Goal: Communication & Community: Answer question/provide support

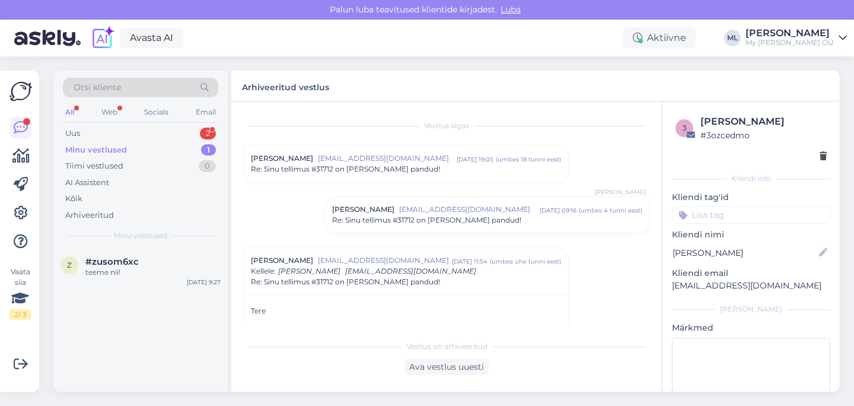
scroll to position [1405, 0]
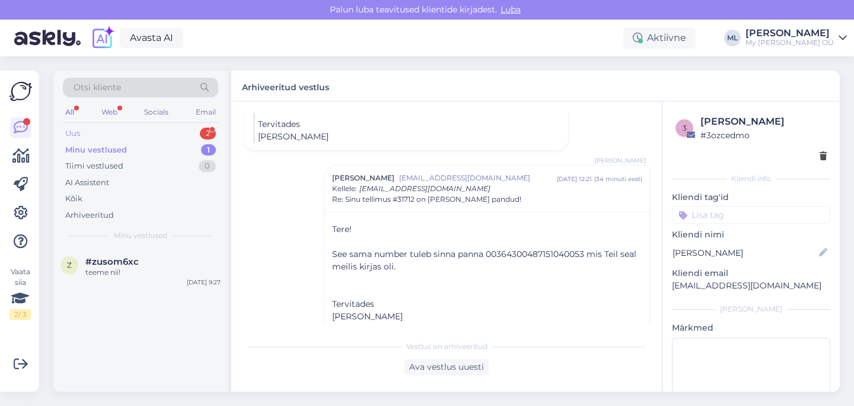
click at [106, 138] on div "Uus 2" at bounding box center [140, 133] width 155 height 17
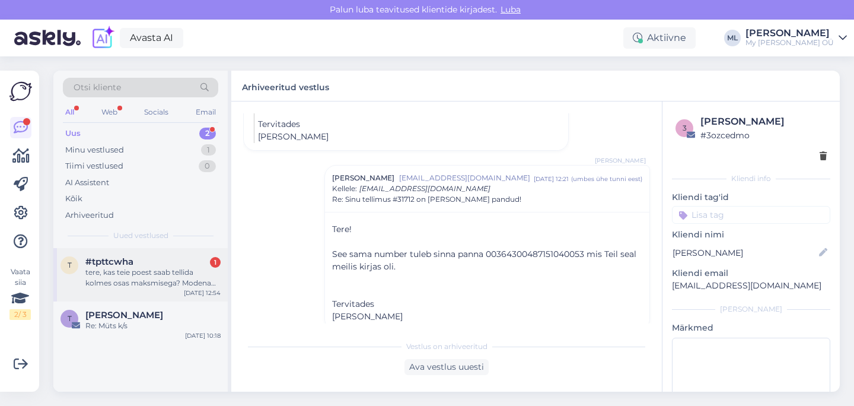
click at [133, 268] on div "tere, kas teie poest saab tellida kolmes osas maksmisega? Modena voi Estoga?" at bounding box center [152, 277] width 135 height 21
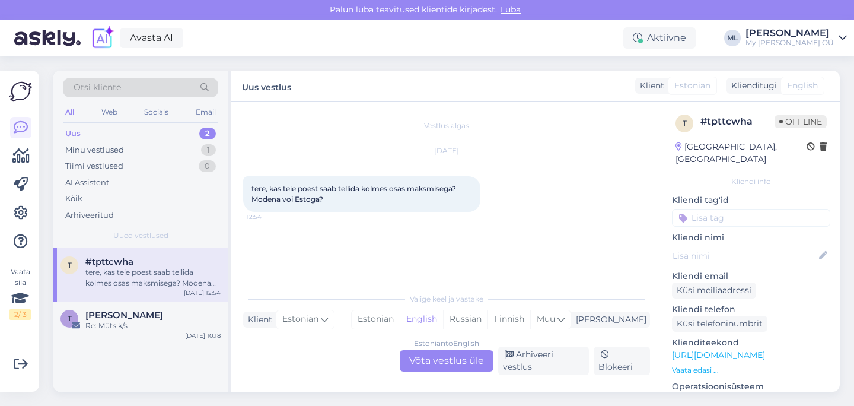
scroll to position [0, 0]
click at [432, 368] on div "Estonian to English Võta vestlus üle" at bounding box center [447, 360] width 94 height 21
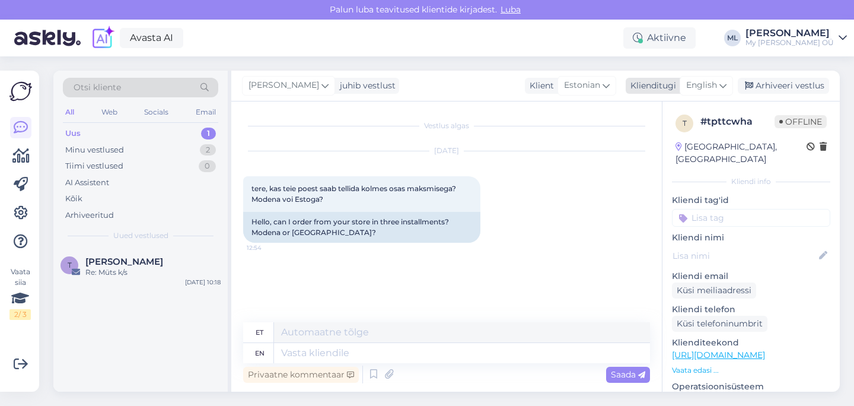
click at [687, 79] on span "English" at bounding box center [701, 85] width 31 height 13
type input "est"
click at [660, 143] on link "Estonian" at bounding box center [680, 138] width 131 height 19
click at [452, 358] on textarea at bounding box center [446, 350] width 407 height 25
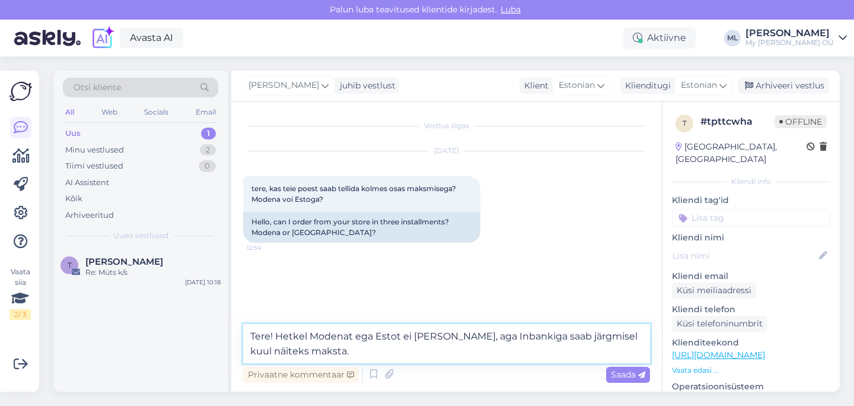
type textarea "Tere! Hetkel Modenat ega Estot ei [PERSON_NAME], aga Inbankiga saab järgmisel k…"
drag, startPoint x: 326, startPoint y: 355, endPoint x: 239, endPoint y: 325, distance: 91.7
click at [238, 325] on div "Vestlus algas [DATE] tere, kas teie poest saab tellida kolmes osas maksmisega? …" at bounding box center [446, 246] width 431 height 290
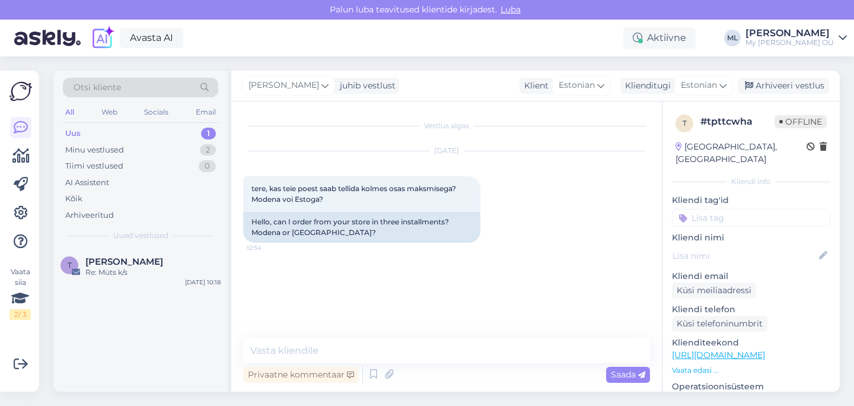
click at [186, 316] on div "T [PERSON_NAME] Re: Müts k/s [DATE] 10:18" at bounding box center [140, 320] width 174 height 144
click at [125, 145] on div "Minu vestlused 2" at bounding box center [140, 150] width 155 height 17
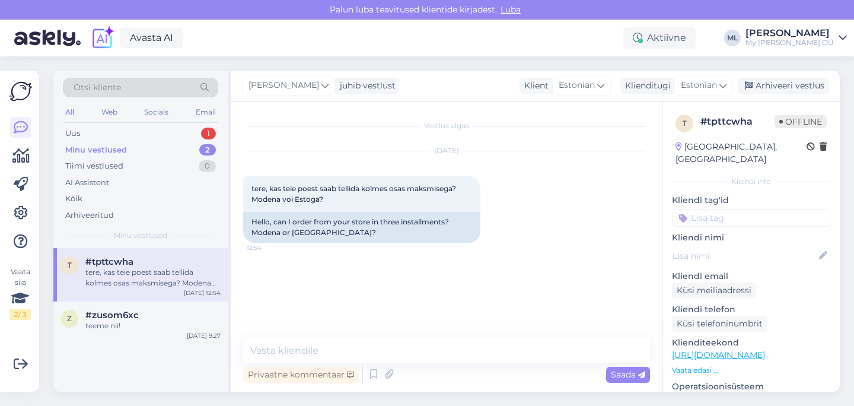
click at [111, 281] on div "tere, kas teie poest saab tellida kolmes osas maksmisega? Modena voi Estoga?" at bounding box center [152, 277] width 135 height 21
click at [74, 131] on div "Uus" at bounding box center [72, 134] width 15 height 12
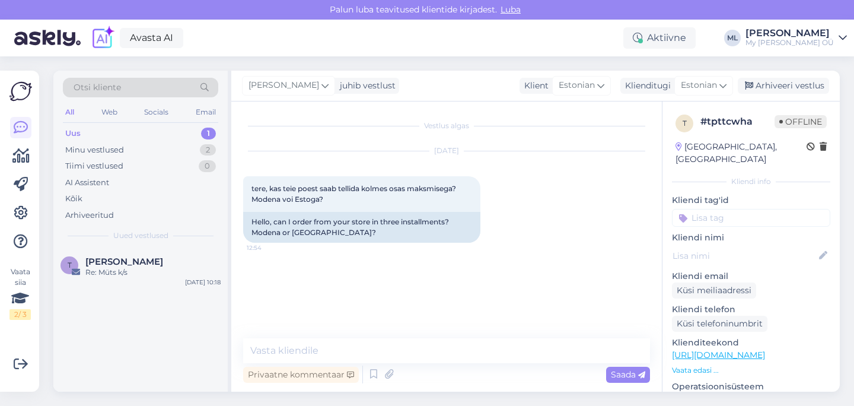
click at [120, 138] on div "Uus 1" at bounding box center [140, 133] width 155 height 17
click at [168, 135] on div "Uus 1" at bounding box center [140, 133] width 155 height 17
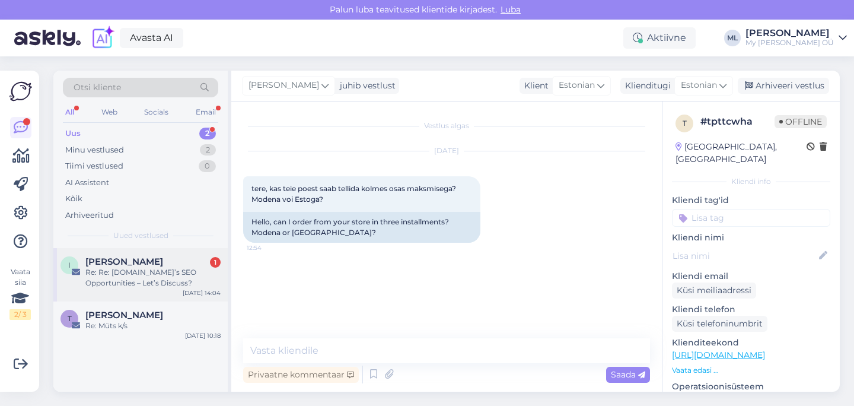
click at [113, 289] on div "I [PERSON_NAME] 1 Re: Re: [DOMAIN_NAME]’s SEO Opportunities – Let’s Discuss? [D…" at bounding box center [140, 274] width 174 height 53
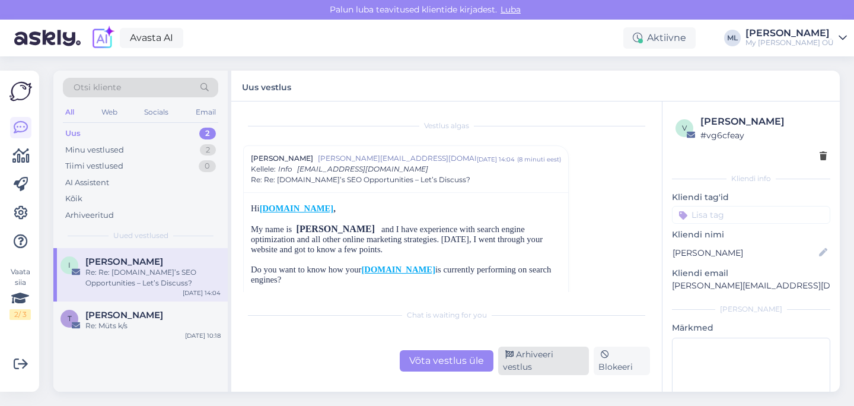
click at [528, 364] on div "Arhiveeri vestlus" at bounding box center [543, 360] width 91 height 28
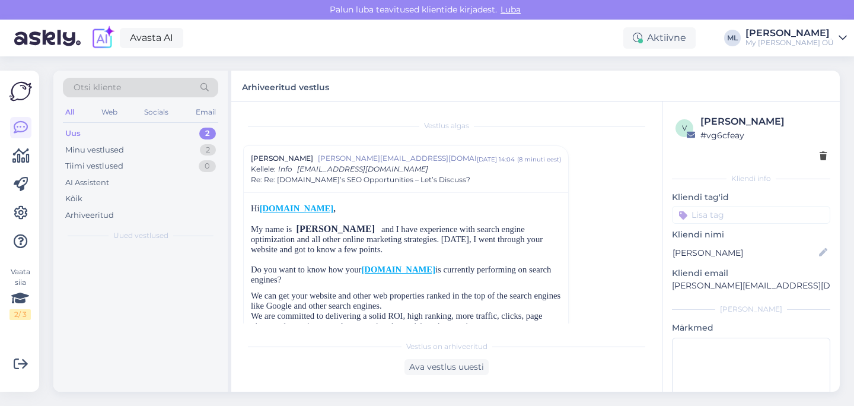
scroll to position [32, 0]
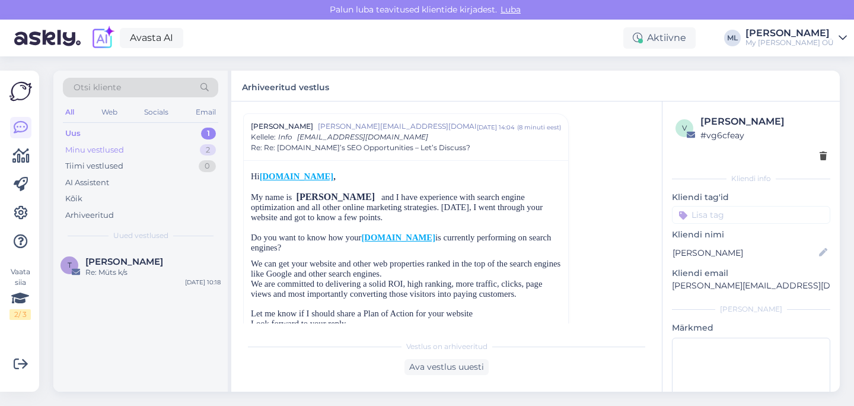
click at [109, 149] on div "Minu vestlused" at bounding box center [94, 150] width 59 height 12
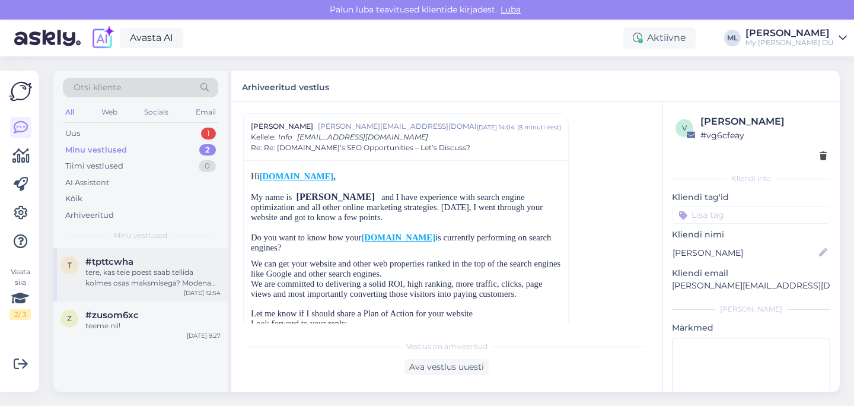
click at [107, 281] on div "tere, kas teie poest saab tellida kolmes osas maksmisega? Modena voi Estoga?" at bounding box center [152, 277] width 135 height 21
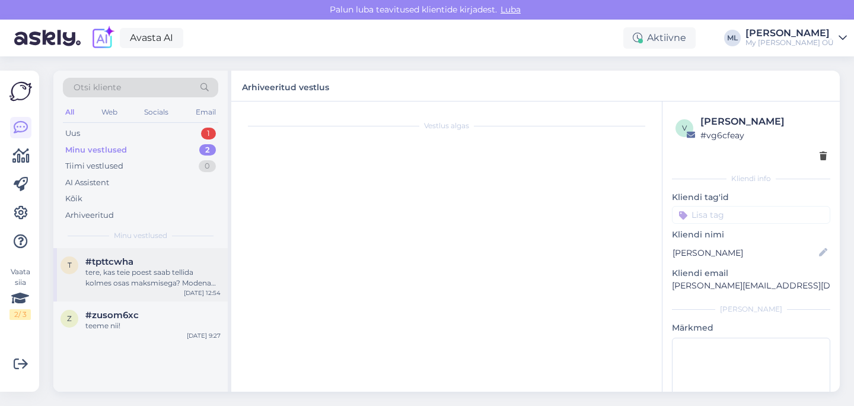
scroll to position [0, 0]
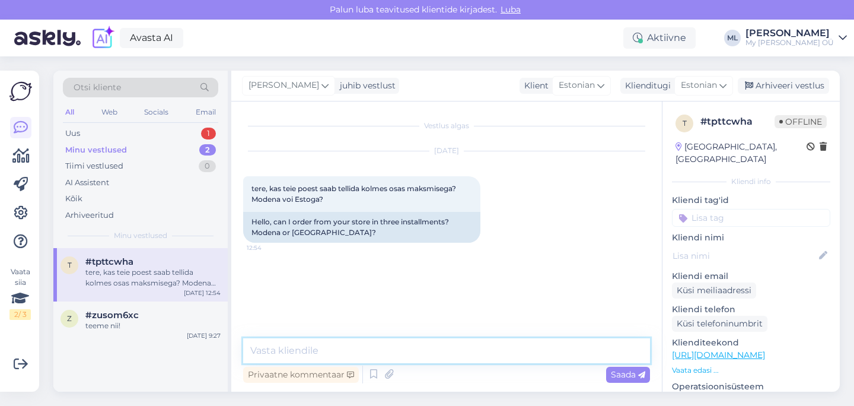
click at [306, 348] on textarea at bounding box center [446, 350] width 407 height 25
click at [91, 126] on div "Uus 1" at bounding box center [140, 133] width 155 height 17
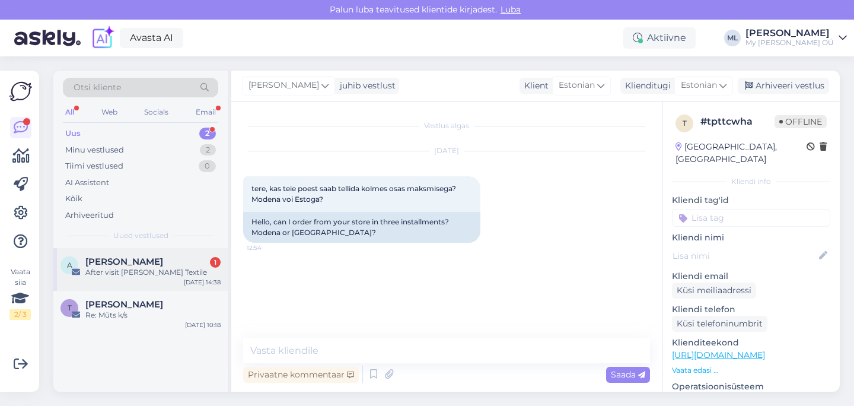
click at [108, 256] on span "[PERSON_NAME]" at bounding box center [124, 261] width 78 height 11
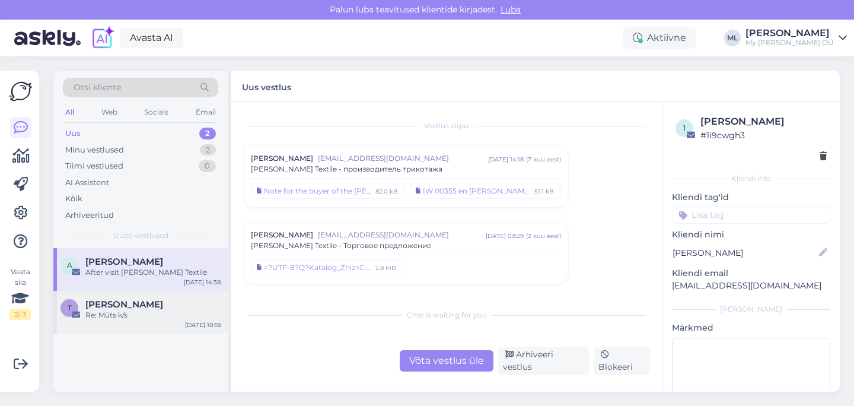
click at [115, 295] on div "T [PERSON_NAME] Re: Müts k/s [DATE] 10:18" at bounding box center [140, 312] width 174 height 43
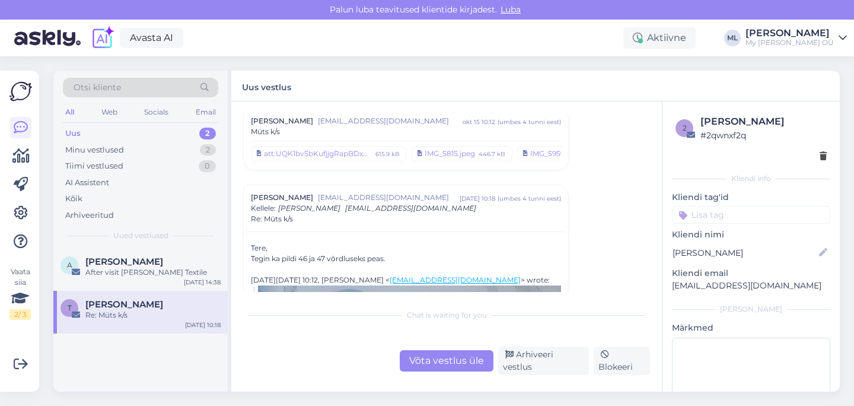
scroll to position [262, 0]
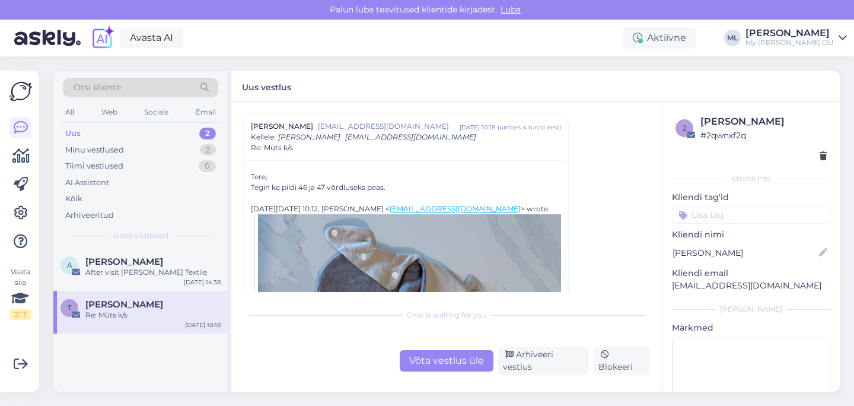
click at [73, 128] on div "Uus" at bounding box center [72, 134] width 15 height 12
click at [98, 145] on div "Minu vestlused" at bounding box center [94, 150] width 59 height 12
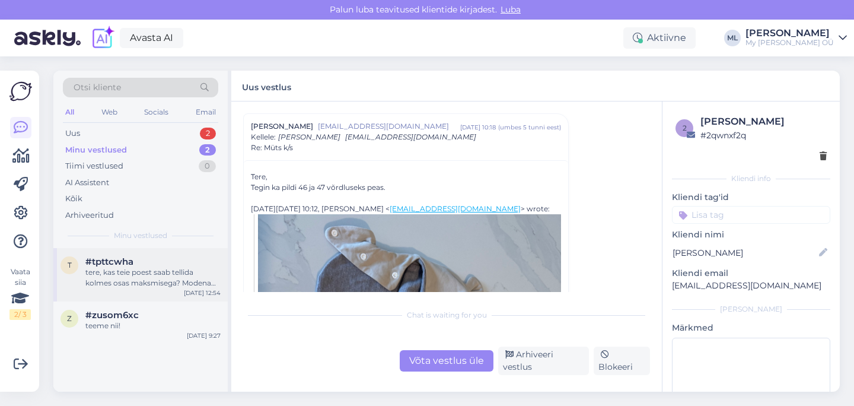
click at [114, 273] on div "tere, kas teie poest saab tellida kolmes osas maksmisega? Modena voi Estoga?" at bounding box center [152, 277] width 135 height 21
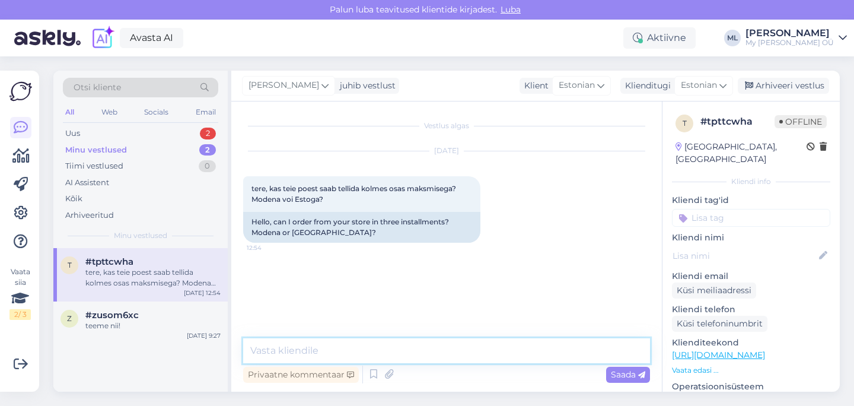
click at [423, 350] on textarea at bounding box center [446, 350] width 407 height 25
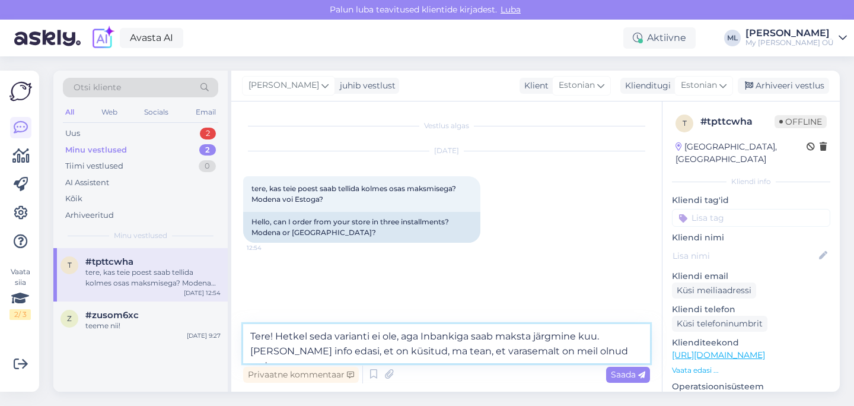
type textarea "Tere! Hetkel seda varianti ei ole, aga Inbankiga saab maksta järgmine kuu. [PER…"
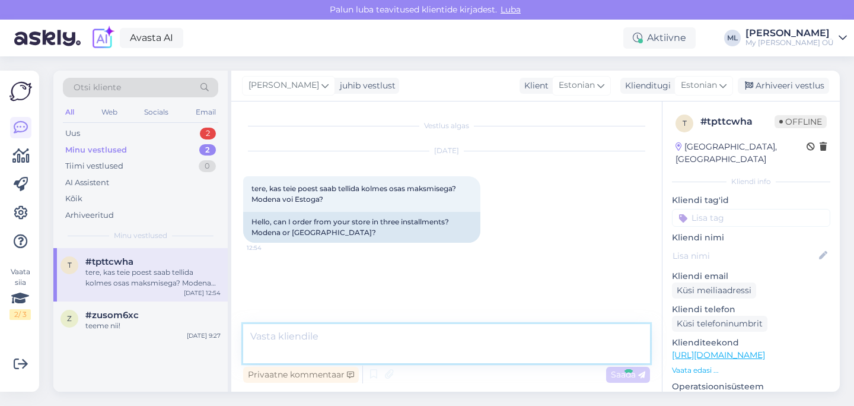
scroll to position [1, 0]
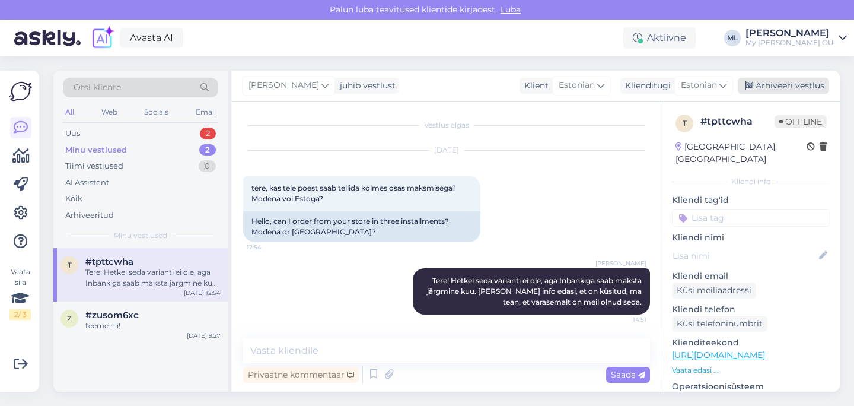
click at [788, 86] on div "Arhiveeri vestlus" at bounding box center [783, 86] width 91 height 16
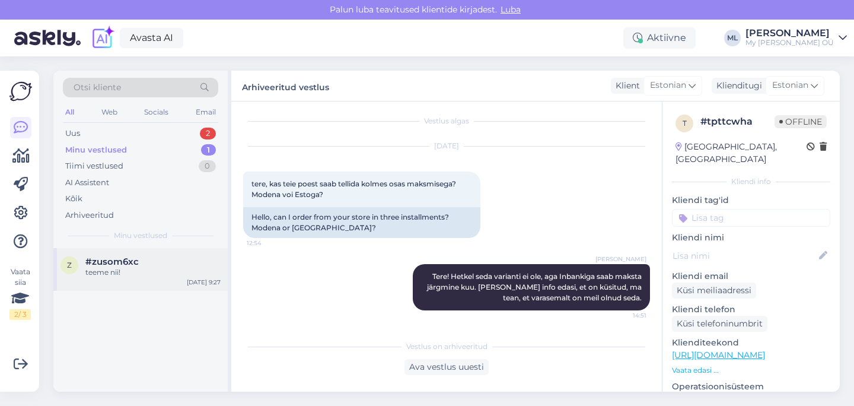
click at [169, 278] on div "z #zusom6xc teeme nii! [DATE] 9:27" at bounding box center [140, 269] width 174 height 43
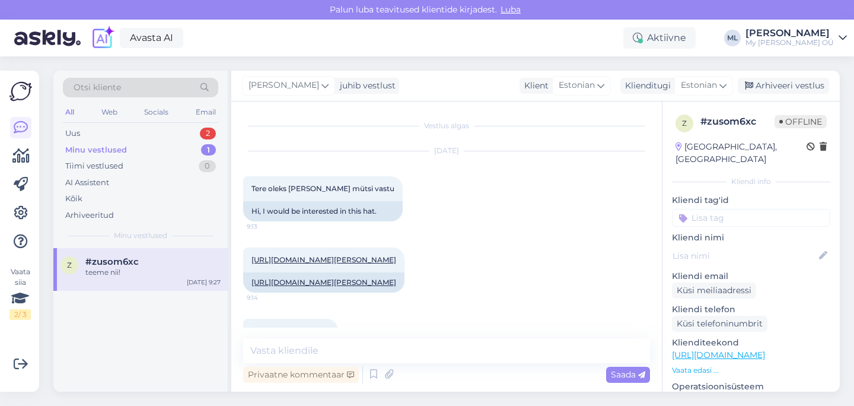
scroll to position [1281, 0]
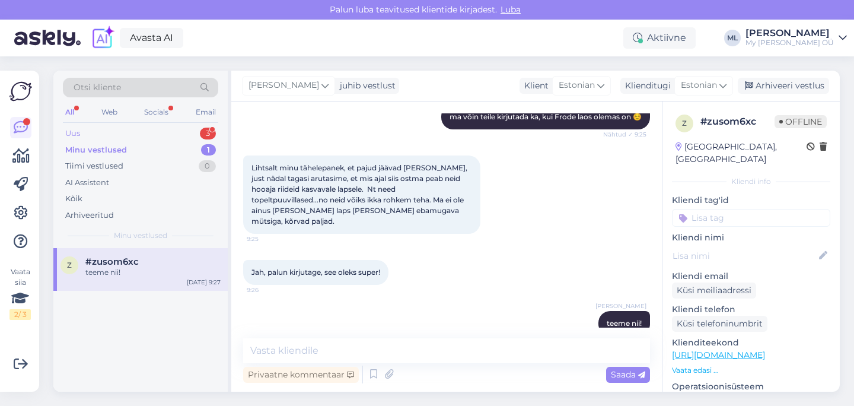
click at [70, 135] on div "Uus" at bounding box center [72, 134] width 15 height 12
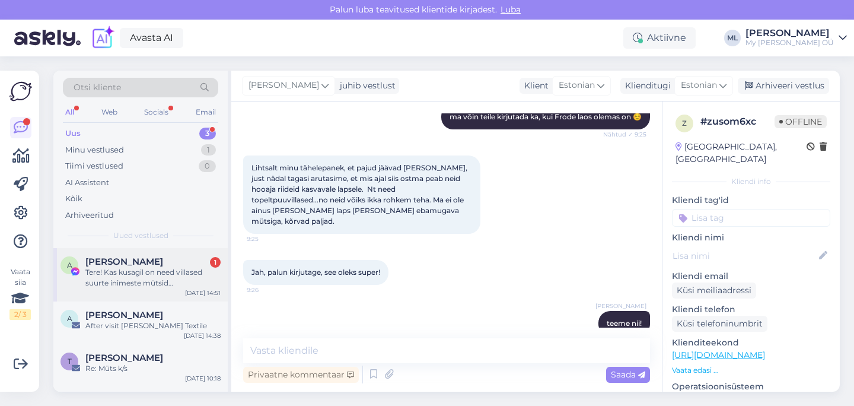
click at [84, 260] on div "A [PERSON_NAME] 1 Tere! Kas kusagil on need villased suurte inimeste mütsid [PE…" at bounding box center [141, 272] width 160 height 32
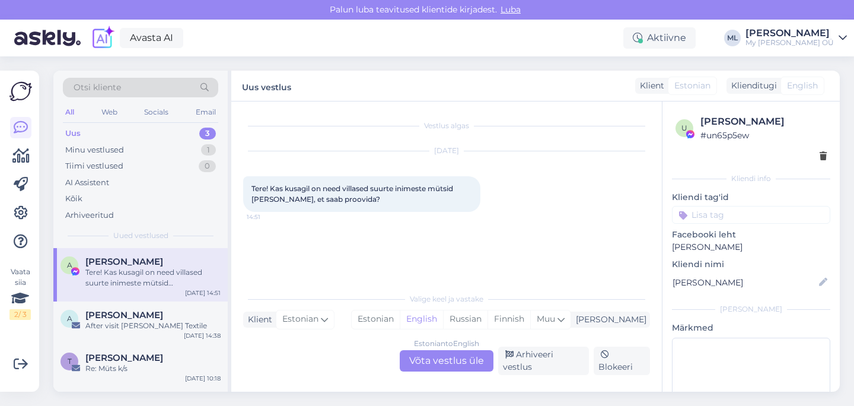
click at [441, 367] on div "Estonian to English Võta vestlus üle" at bounding box center [447, 360] width 94 height 21
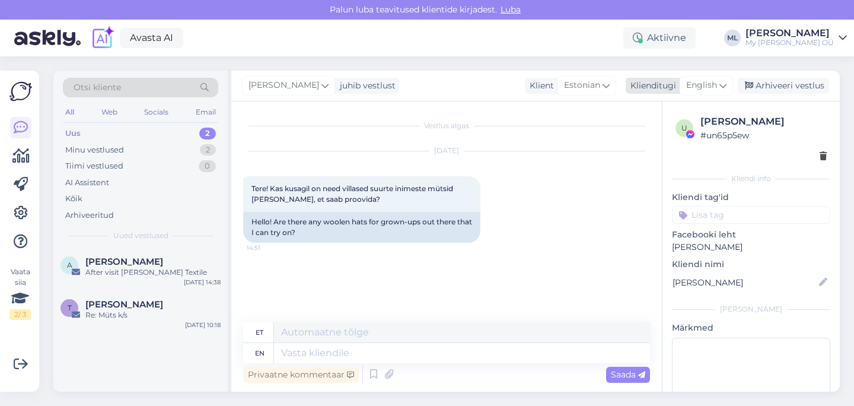
click at [710, 86] on span "English" at bounding box center [701, 85] width 31 height 13
type input "est"
click at [641, 142] on link "Estonian" at bounding box center [680, 138] width 131 height 19
click at [242, 354] on div "Vestlus algas [DATE] Tere! Kas kusagil on need villased suurte inimeste mütsid …" at bounding box center [446, 246] width 431 height 290
click at [255, 352] on textarea at bounding box center [446, 350] width 407 height 25
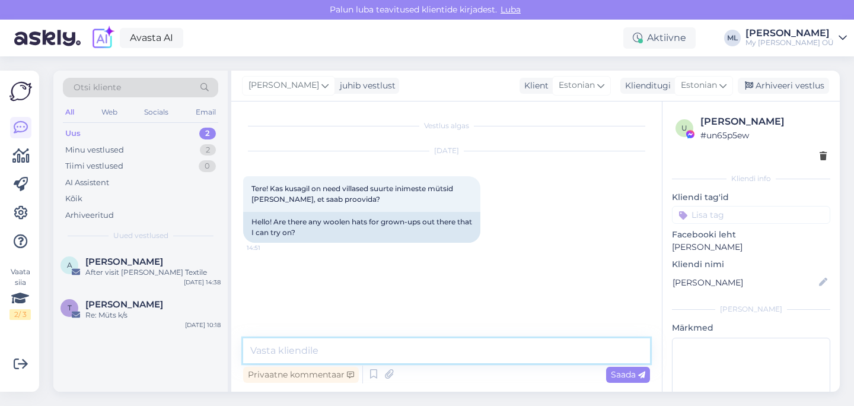
click at [279, 347] on textarea at bounding box center [446, 350] width 407 height 25
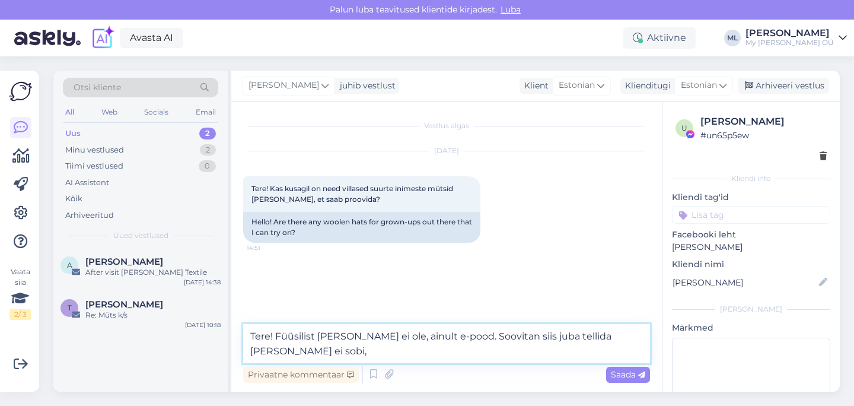
click at [548, 336] on textarea "Tere! Füüsilist [PERSON_NAME] ei ole, ainult e-pood. Soovitan siis juba tellida…" at bounding box center [446, 343] width 407 height 39
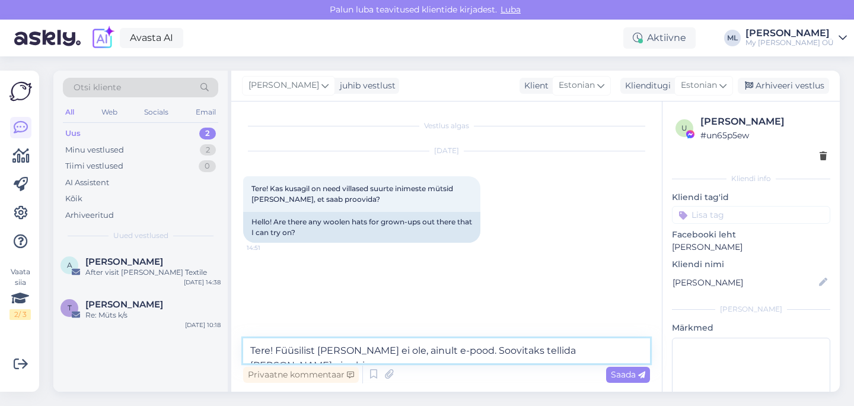
click at [614, 349] on textarea "Tere! Füüsilist [PERSON_NAME] ei ole, ainult e-pood. Soovitaks tellida [PERSON_…" at bounding box center [446, 350] width 407 height 25
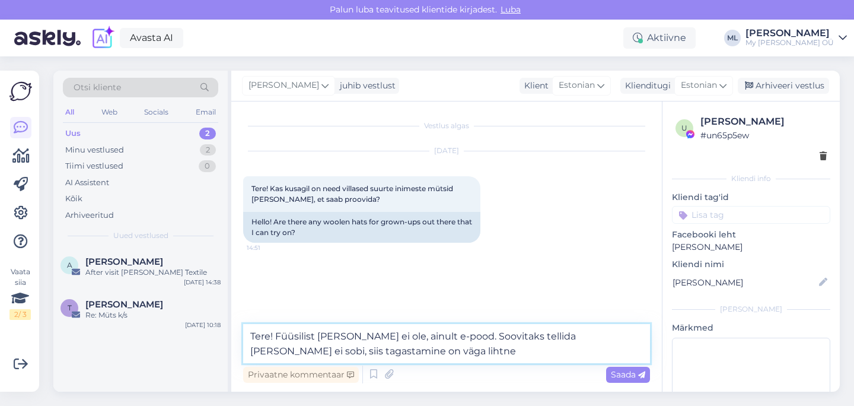
click at [576, 350] on textarea "Tere! Füüsilist [PERSON_NAME] ei ole, ainult e-pood. Soovitaks tellida [PERSON_…" at bounding box center [446, 343] width 407 height 39
type textarea "Tere! Füüsilist [PERSON_NAME] ei ole, ainult e-pood. Soovitaks tellida [PERSON_…"
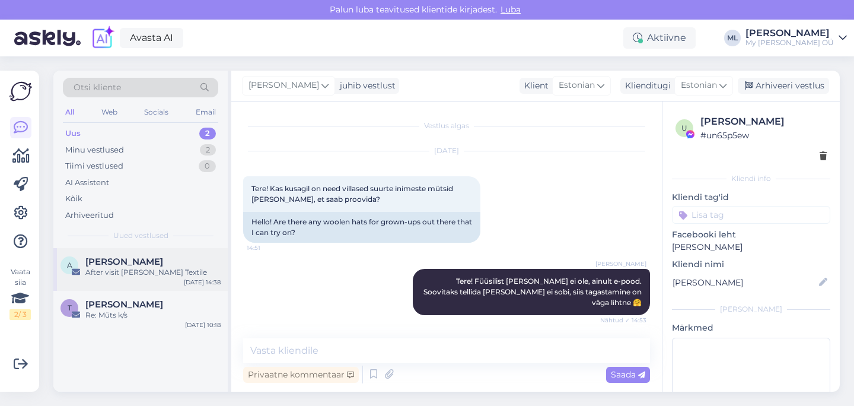
click at [183, 275] on div "After visit [PERSON_NAME] Textile" at bounding box center [152, 272] width 135 height 11
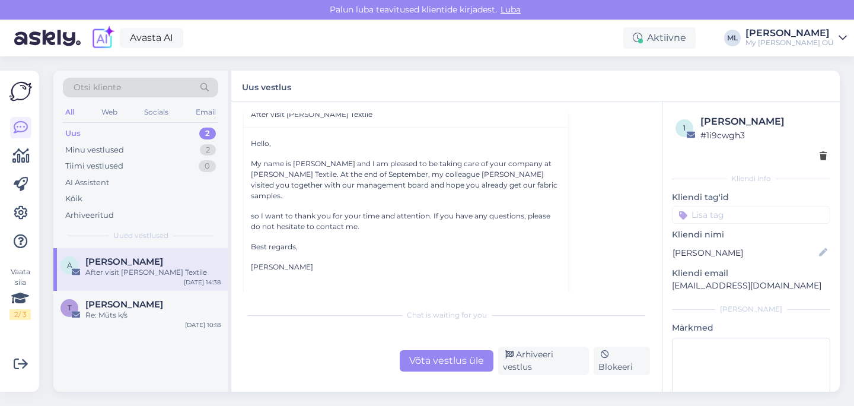
scroll to position [221, 0]
click at [174, 145] on div "Minu vestlused 2" at bounding box center [140, 150] width 155 height 17
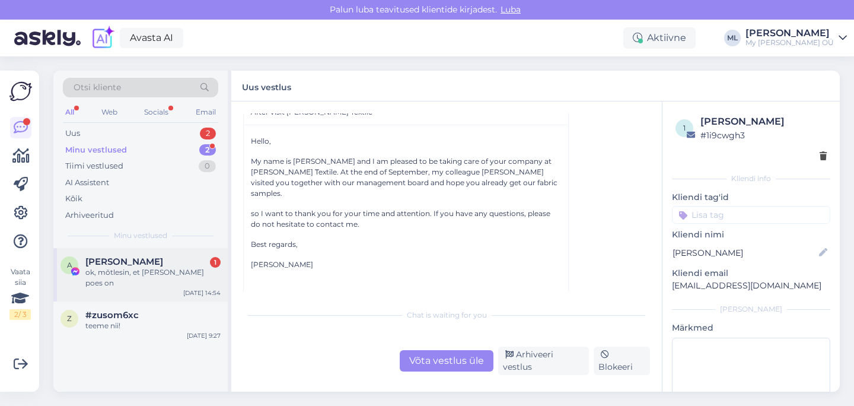
click at [189, 253] on div "A [PERSON_NAME] 1 ok, mõtlesin, et [PERSON_NAME] poes on [DATE] 14:54" at bounding box center [140, 274] width 174 height 53
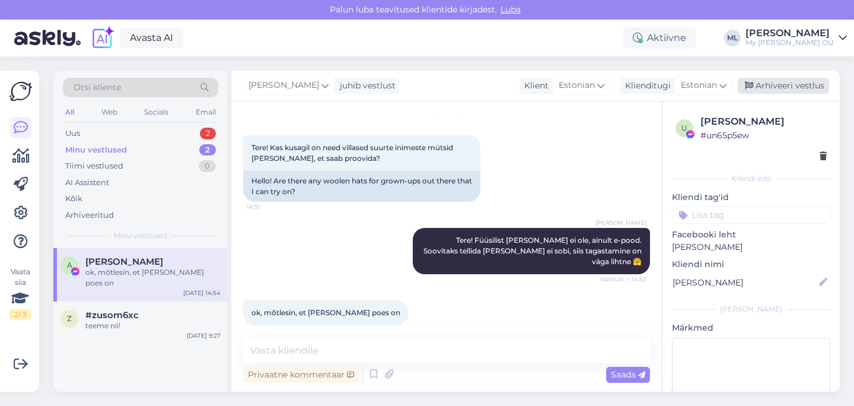
click at [783, 88] on div "Arhiveeri vestlus" at bounding box center [783, 86] width 91 height 16
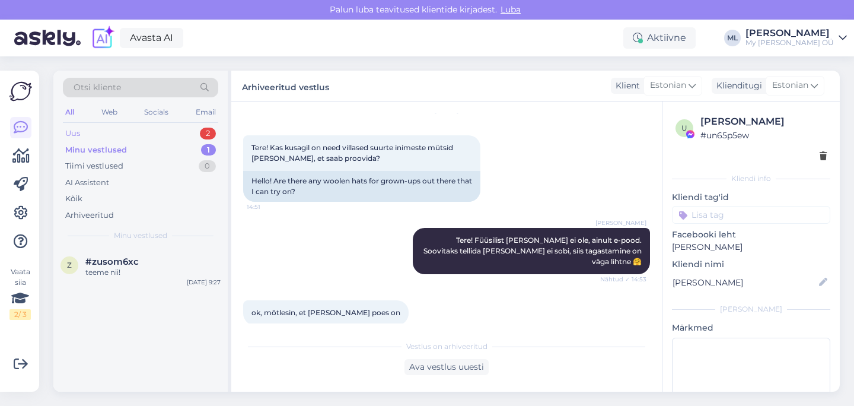
click at [88, 132] on div "Uus 2" at bounding box center [140, 133] width 155 height 17
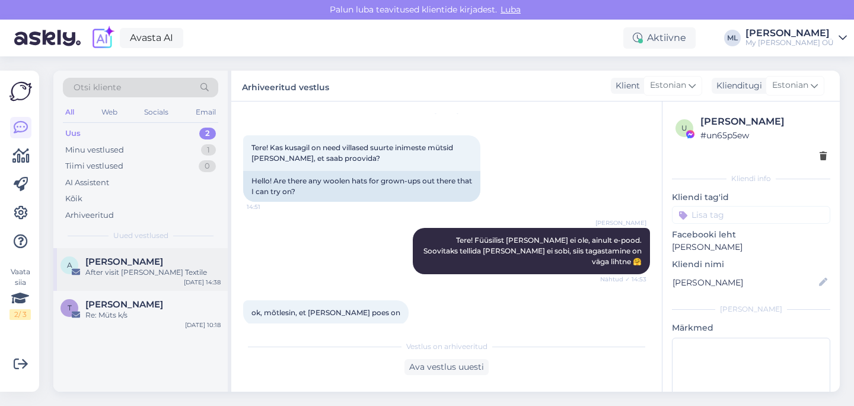
click at [136, 280] on div "A [PERSON_NAME] After visit [PERSON_NAME] Textile [DATE] 14:38" at bounding box center [140, 269] width 174 height 43
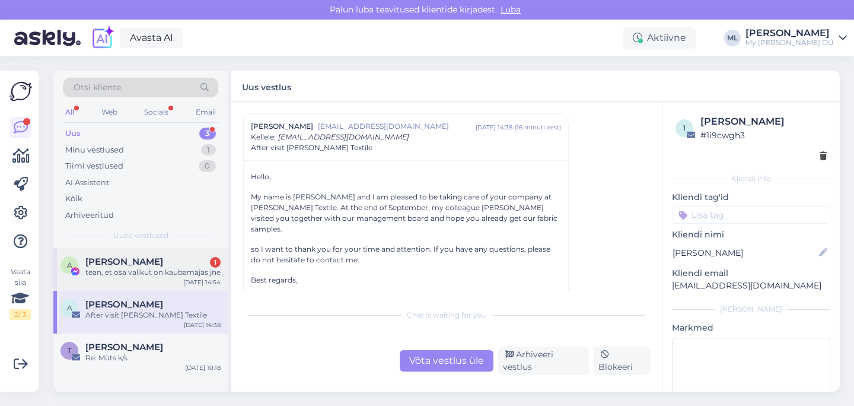
click at [173, 278] on div "tean, et osa valikut on kaubamajas jne" at bounding box center [152, 272] width 135 height 11
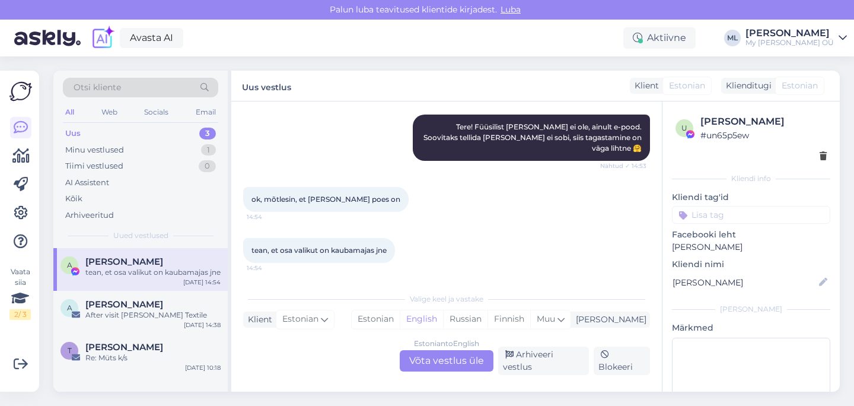
scroll to position [136, 0]
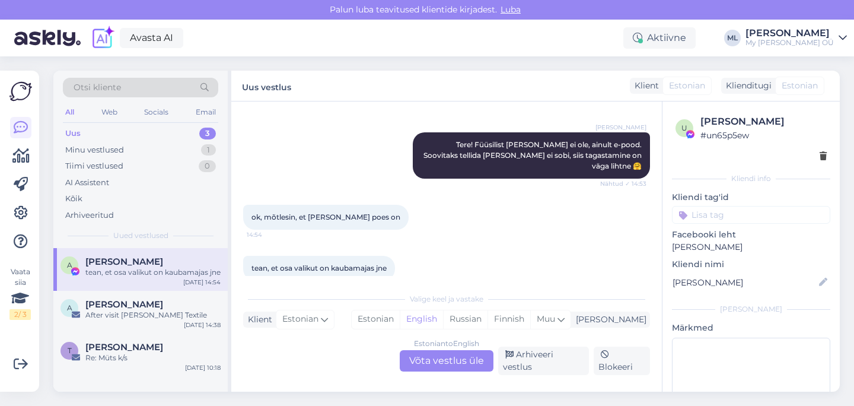
click at [457, 360] on div "Estonian to English Võta vestlus üle" at bounding box center [447, 360] width 94 height 21
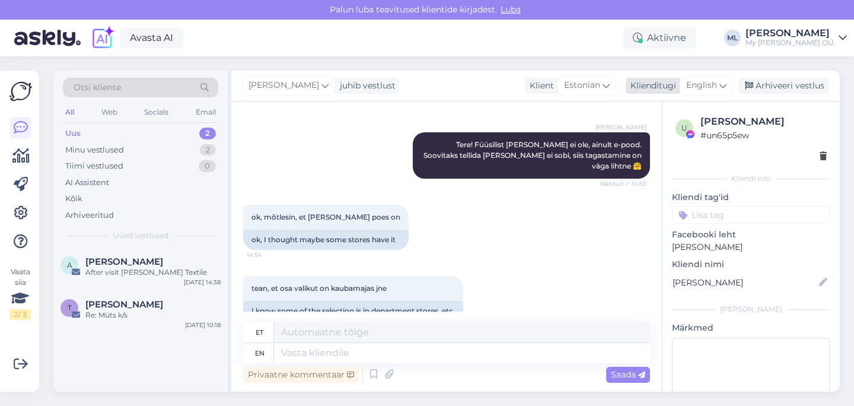
click at [716, 84] on span "English" at bounding box center [701, 85] width 31 height 13
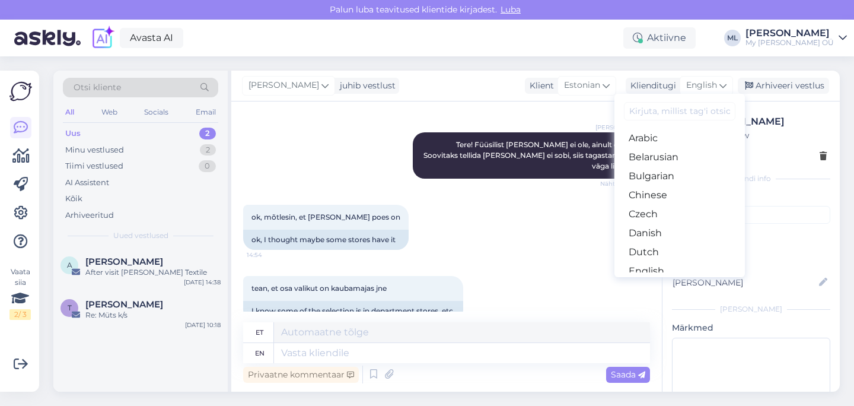
click at [669, 108] on input at bounding box center [680, 111] width 112 height 18
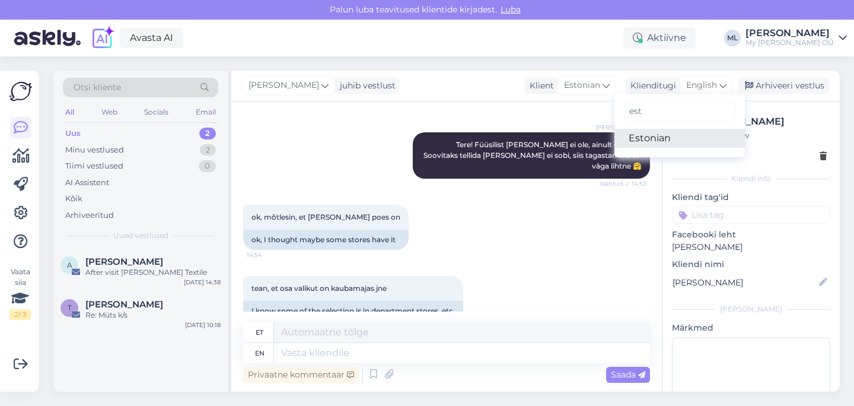
type input "est"
drag, startPoint x: 646, startPoint y: 135, endPoint x: 551, endPoint y: 198, distance: 114.4
click at [647, 135] on link "Estonian" at bounding box center [680, 138] width 131 height 19
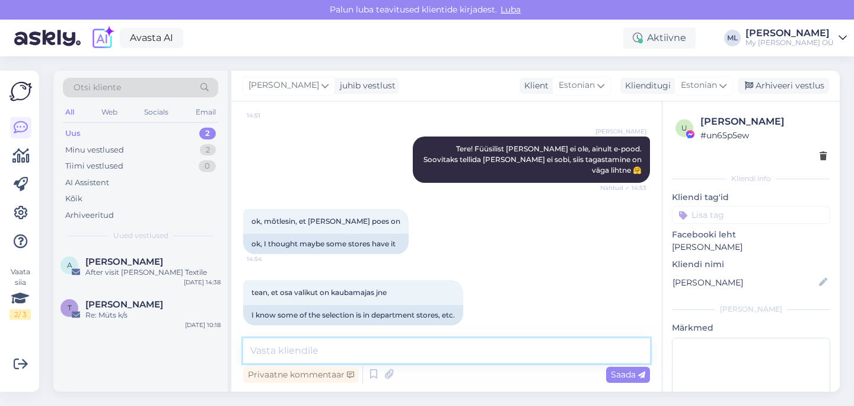
drag, startPoint x: 422, startPoint y: 344, endPoint x: 428, endPoint y: 348, distance: 7.2
click at [428, 348] on textarea at bounding box center [446, 350] width 407 height 25
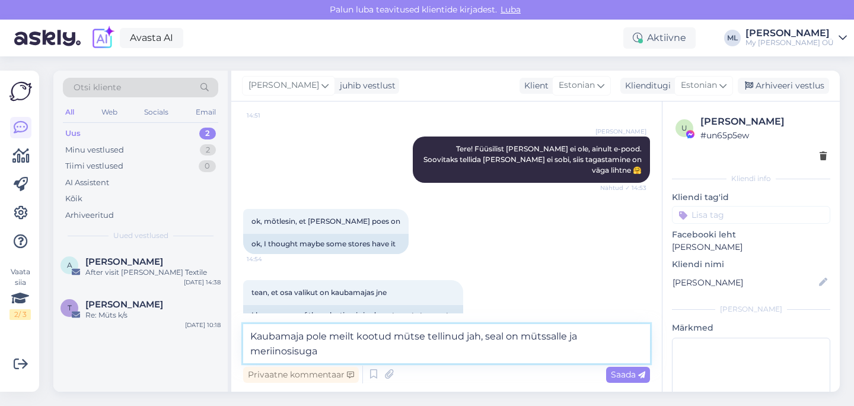
scroll to position [136, 0]
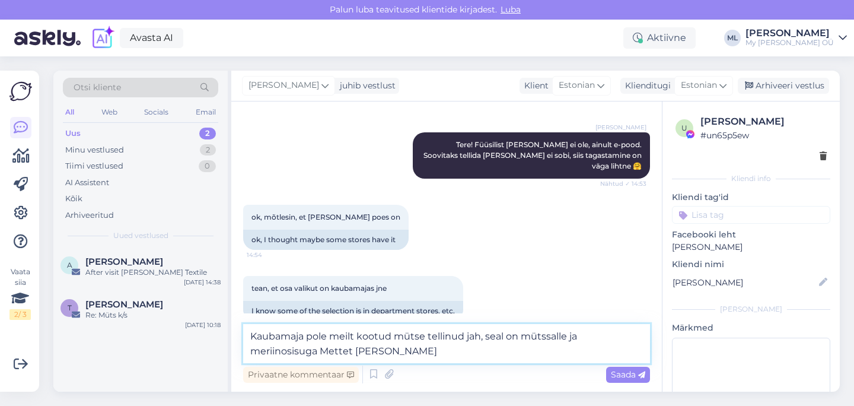
click at [565, 335] on textarea "Kaubamaja pole meilt kootud mütse tellinud jah, seal on mütssalle ja meriinosis…" at bounding box center [446, 343] width 407 height 39
click at [485, 347] on textarea "Kaubamaja pole meilt kootud mütse tellinud jah, seal on mütssalle Brem, [PERSON…" at bounding box center [446, 343] width 407 height 39
click at [495, 352] on textarea "Kaubamaja pole meilt kootud mütse tellinud jah, seal on mütssalle Brem, [PERSON…" at bounding box center [446, 343] width 407 height 39
click at [572, 352] on textarea "Kaubamaja pole meilt kootud mütse tellinud jah, seal on mütssalle Brem, [PERSON…" at bounding box center [446, 343] width 407 height 39
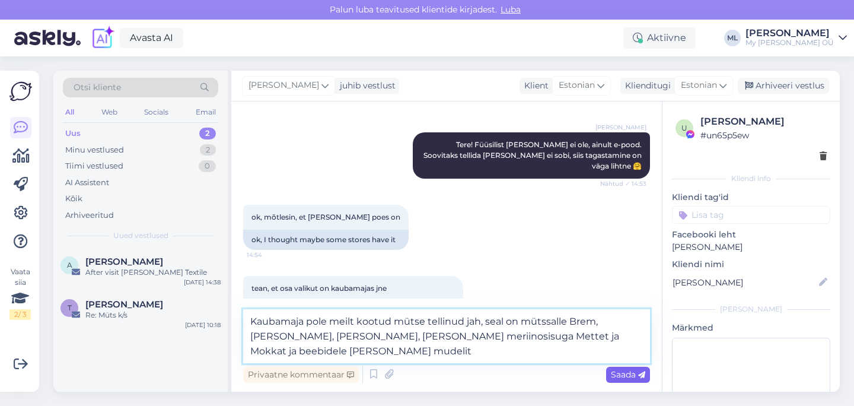
type textarea "Kaubamaja pole meilt kootud mütse tellinud jah, seal on mütssalle Brem, [PERSON…"
click at [637, 376] on span "Saada" at bounding box center [628, 374] width 34 height 11
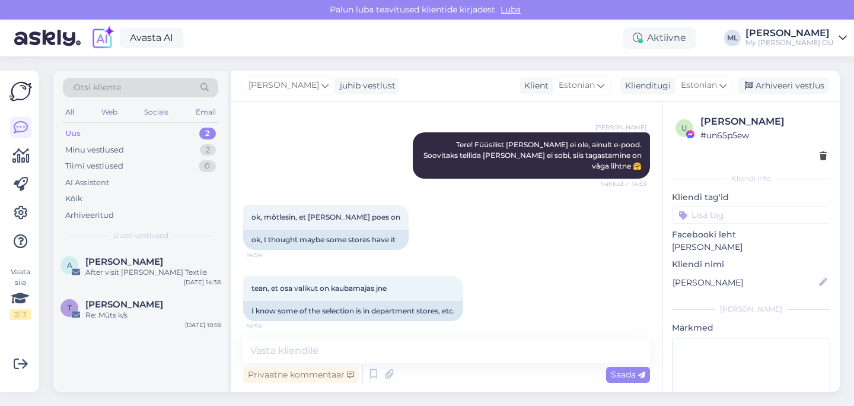
scroll to position [205, 0]
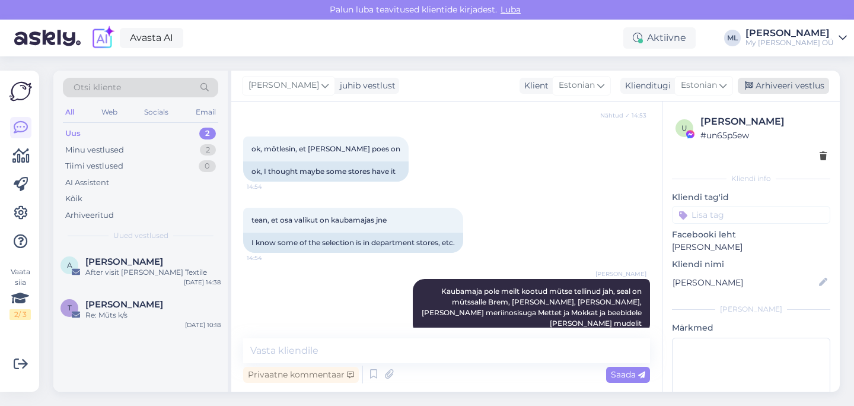
click at [760, 90] on div "Arhiveeri vestlus" at bounding box center [783, 86] width 91 height 16
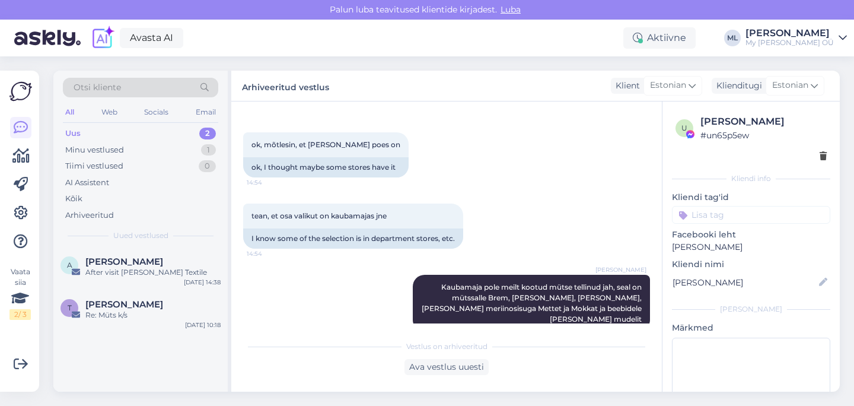
click at [88, 133] on div "Uus 2" at bounding box center [140, 133] width 155 height 17
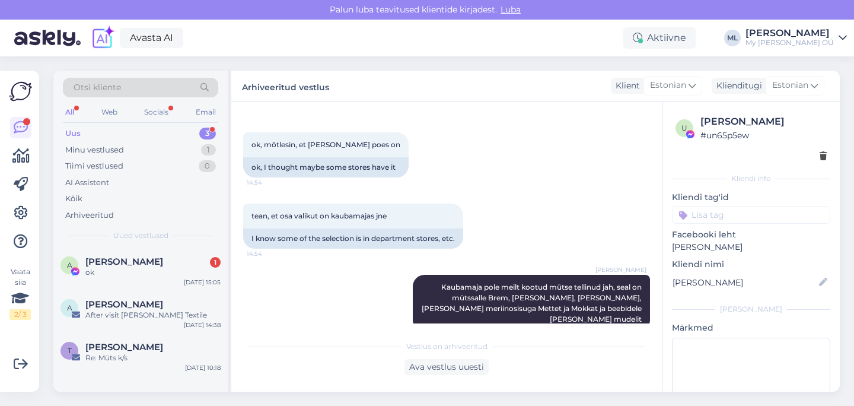
scroll to position [260, 0]
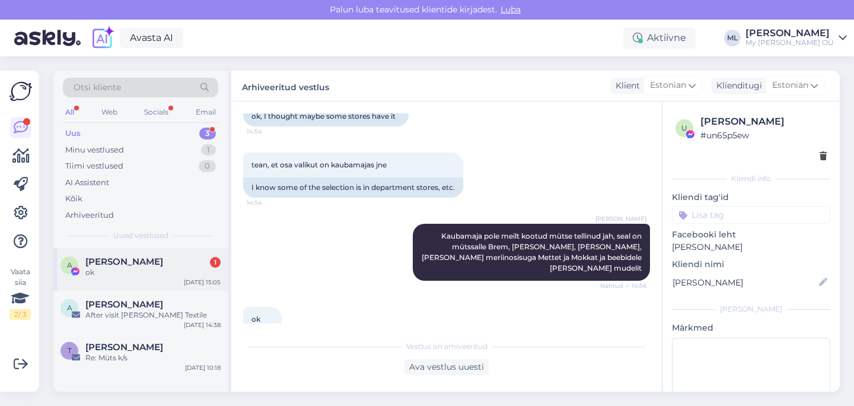
click at [133, 260] on span "[PERSON_NAME]" at bounding box center [124, 261] width 78 height 11
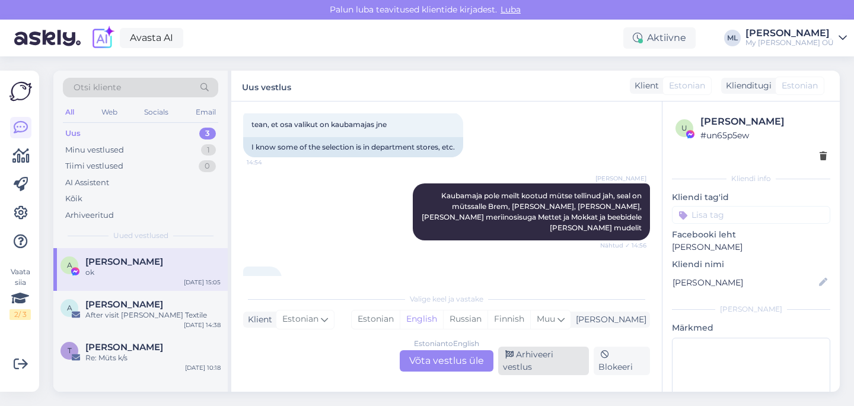
click at [554, 368] on div "Arhiveeri vestlus" at bounding box center [543, 360] width 91 height 28
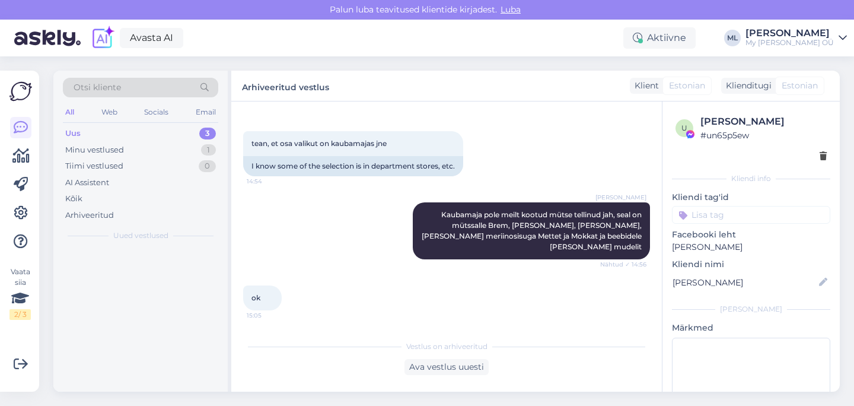
scroll to position [260, 0]
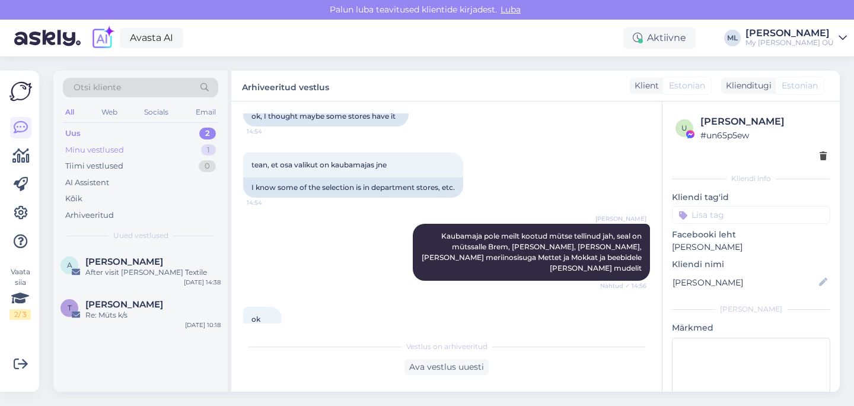
click at [130, 145] on div "Minu vestlused 1" at bounding box center [140, 150] width 155 height 17
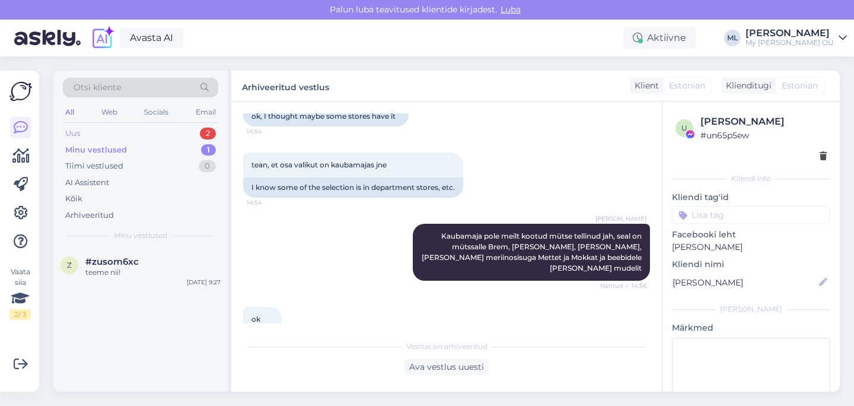
click at [87, 135] on div "Uus 2" at bounding box center [140, 133] width 155 height 17
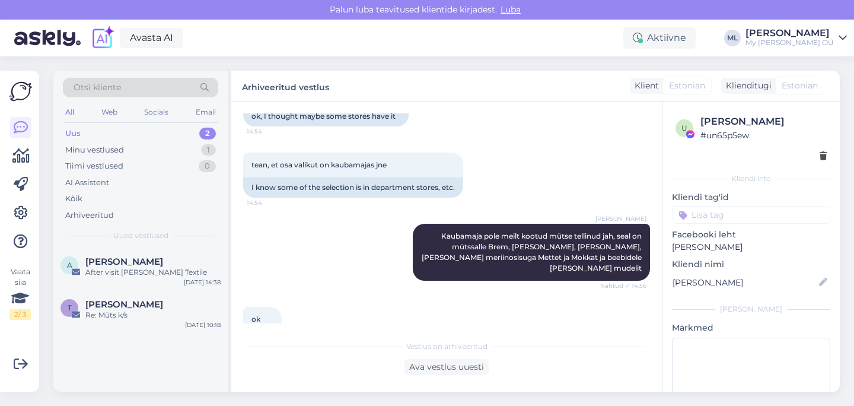
click at [127, 131] on div "Uus 2" at bounding box center [140, 133] width 155 height 17
click at [147, 132] on div "Uus 2" at bounding box center [140, 133] width 155 height 17
click at [134, 267] on div "After visit [PERSON_NAME] Textile" at bounding box center [152, 272] width 135 height 11
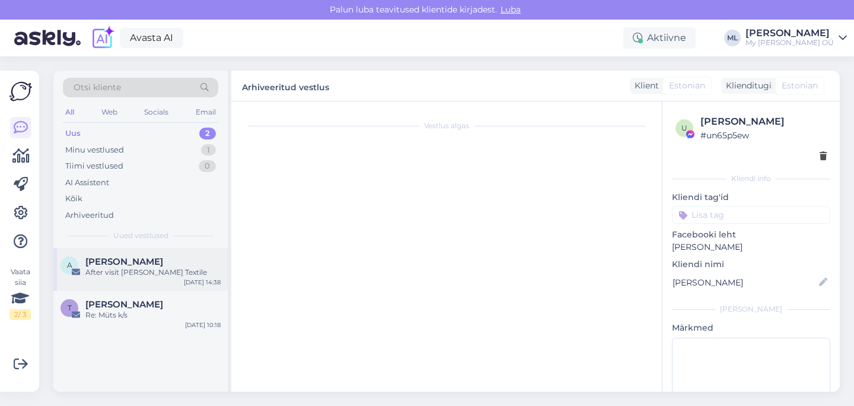
scroll to position [85, 0]
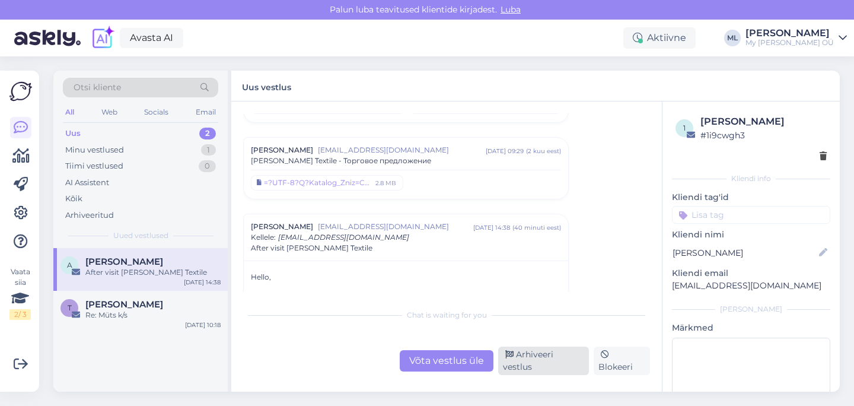
click at [540, 360] on div "Arhiveeri vestlus" at bounding box center [543, 360] width 91 height 28
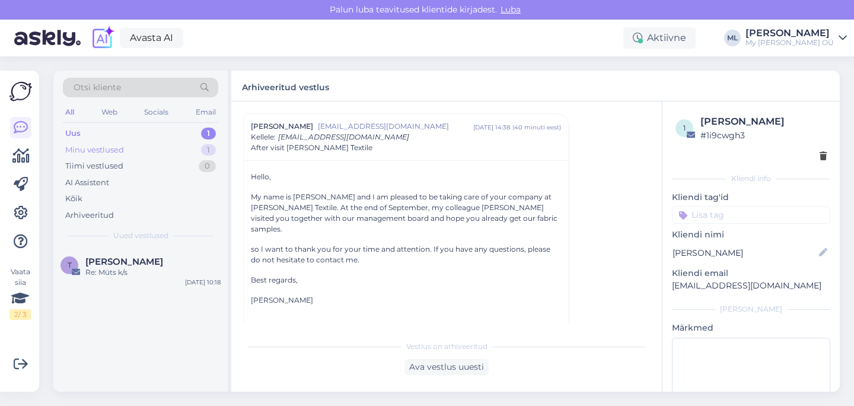
click at [138, 154] on div "Minu vestlused 1" at bounding box center [140, 150] width 155 height 17
click at [85, 137] on div "Uus 1" at bounding box center [140, 133] width 155 height 17
